Goal: Transaction & Acquisition: Purchase product/service

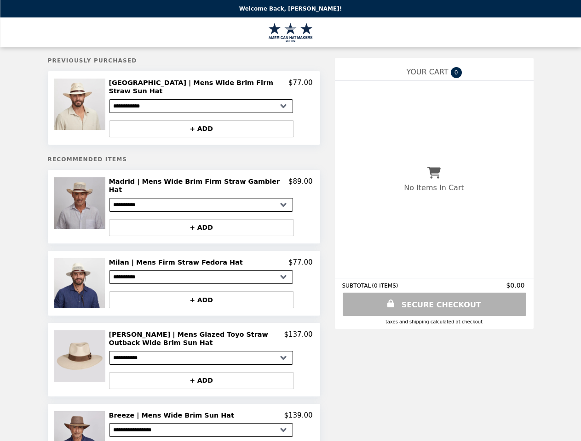
click at [81, 105] on img at bounding box center [81, 104] width 54 height 51
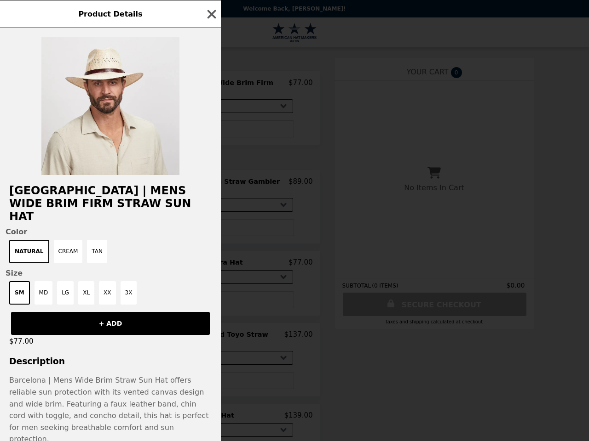
click at [211, 84] on div "Product Details [GEOGRAPHIC_DATA] | Mens Wide Brim Firm Straw Sun Hat Color Nat…" at bounding box center [294, 220] width 589 height 441
click at [201, 122] on div at bounding box center [110, 101] width 221 height 147
click at [81, 197] on div "Product Details [GEOGRAPHIC_DATA] | Mens Wide Brim Firm Straw Sun Hat Color Nat…" at bounding box center [294, 220] width 589 height 441
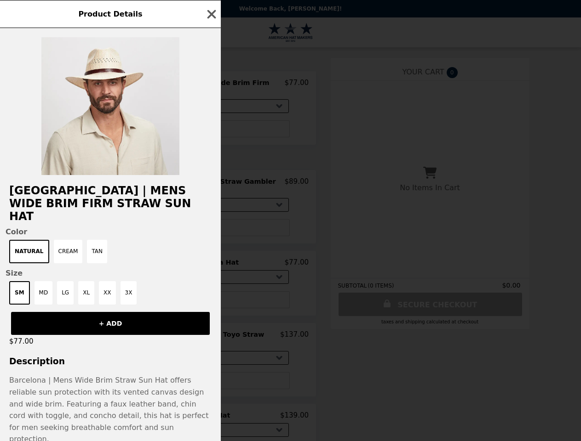
click at [211, 177] on h2 "Madrid | Mens Wide Brim Firm Straw Gambler Hat" at bounding box center [195, 185] width 180 height 17
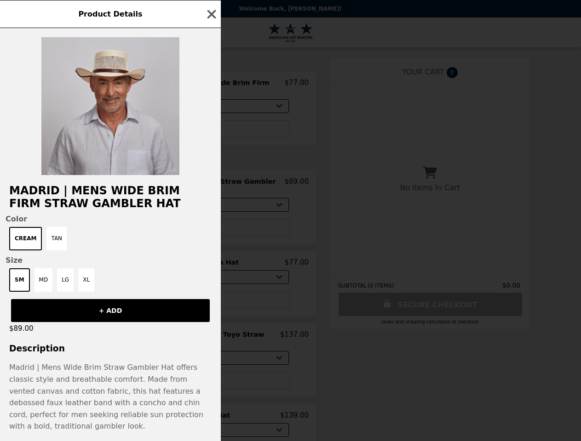
click at [201, 214] on div "Product Details [GEOGRAPHIC_DATA] | Mens Wide Brim Firm Straw Gambler Hat Color…" at bounding box center [290, 220] width 581 height 441
click at [81, 265] on span "Size" at bounding box center [111, 260] width 210 height 9
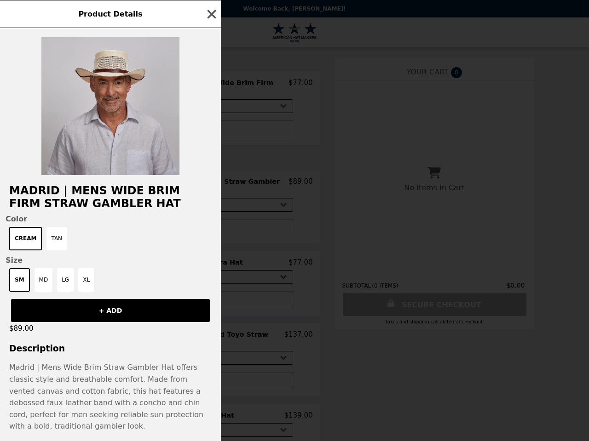
click at [211, 249] on div "Product Details [GEOGRAPHIC_DATA] | Mens Wide Brim Firm Straw Gambler Hat Color…" at bounding box center [294, 220] width 589 height 441
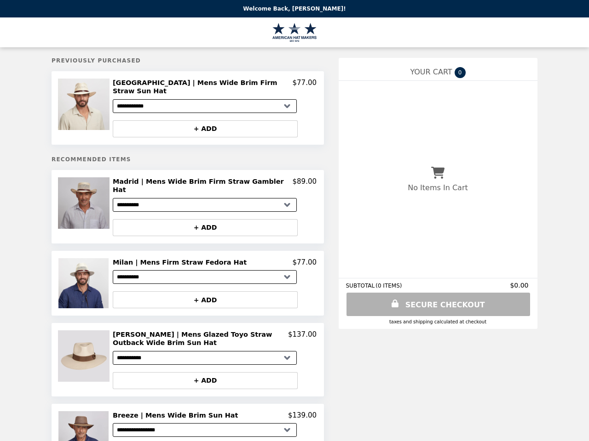
click at [81, 347] on img at bounding box center [85, 356] width 54 height 51
